Goal: Task Accomplishment & Management: Complete application form

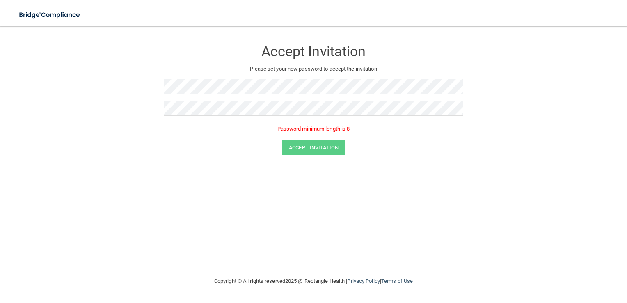
click at [397, 97] on div at bounding box center [314, 89] width 300 height 21
click at [319, 136] on button "Accept Invitation" at bounding box center [313, 135] width 63 height 15
click at [454, 159] on form "Accept Invitation Please set your new password to accept the invitation Token i…" at bounding box center [313, 99] width 595 height 131
click at [428, 173] on div "Accept Invitation Please set your new password to accept the invitation Token i…" at bounding box center [313, 151] width 595 height 234
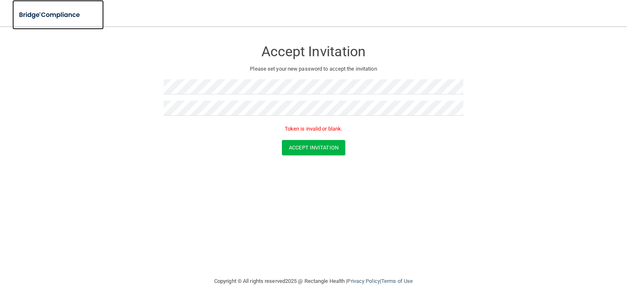
click at [57, 16] on img at bounding box center [50, 15] width 76 height 17
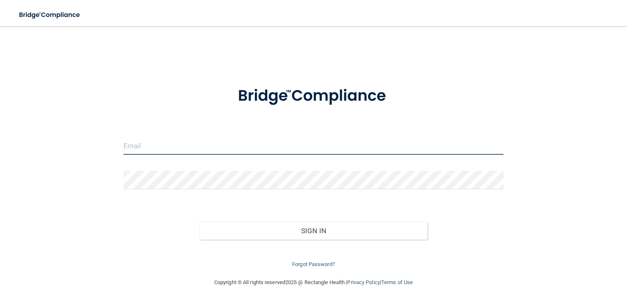
click at [272, 148] on input "email" at bounding box center [314, 145] width 381 height 18
click at [307, 141] on input "[EMAIL_ADDRESS][DOMAIN_NAME]" at bounding box center [314, 145] width 381 height 18
drag, startPoint x: 229, startPoint y: 146, endPoint x: 100, endPoint y: 153, distance: 129.1
click at [100, 153] on div "[EMAIL_ADDRESS][DOMAIN_NAME] Invalid email/password. You don't have permission …" at bounding box center [313, 151] width 595 height 235
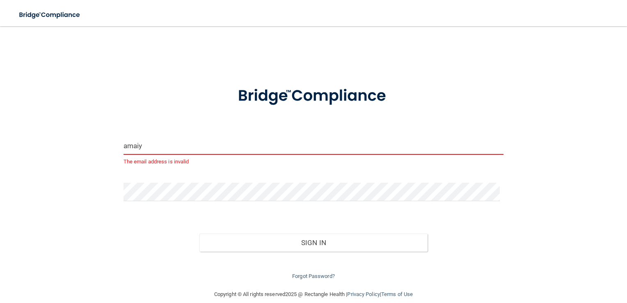
type input "[EMAIL_ADDRESS][DOMAIN_NAME]"
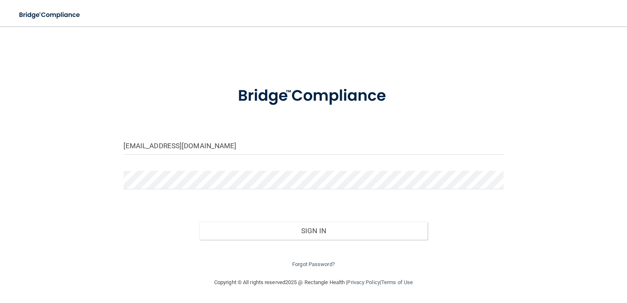
click at [191, 191] on div at bounding box center [313, 183] width 393 height 25
click at [327, 38] on div "[EMAIL_ADDRESS][DOMAIN_NAME] Invalid email/password. You don't have permission …" at bounding box center [313, 151] width 595 height 235
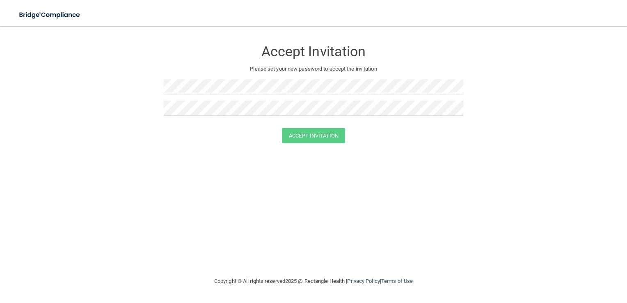
click at [369, 94] on div at bounding box center [314, 89] width 300 height 21
click at [293, 139] on button "Accept Invitation" at bounding box center [313, 135] width 63 height 15
click at [81, 197] on div "Accept Invitation Please set your new password to accept the invitation Token i…" at bounding box center [313, 151] width 595 height 234
